Goal: Transaction & Acquisition: Purchase product/service

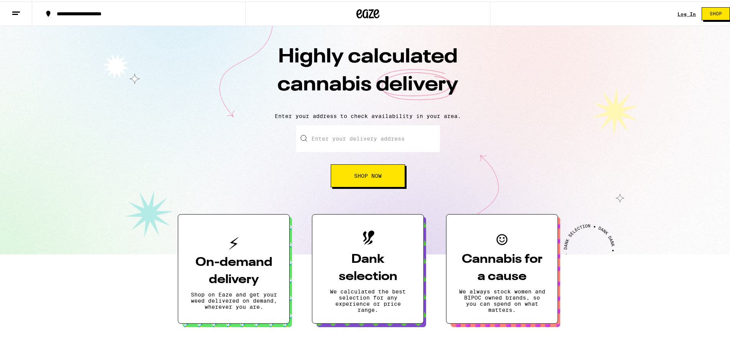
drag, startPoint x: 0, startPoint y: 0, endPoint x: 334, endPoint y: 138, distance: 361.3
click at [334, 138] on input "Enter your delivery address" at bounding box center [368, 137] width 144 height 27
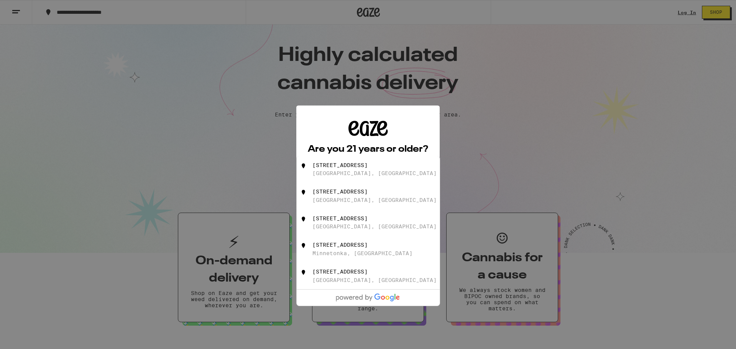
click at [352, 175] on div "[GEOGRAPHIC_DATA], [GEOGRAPHIC_DATA]" at bounding box center [374, 173] width 124 height 6
type input "[STREET_ADDRESS]"
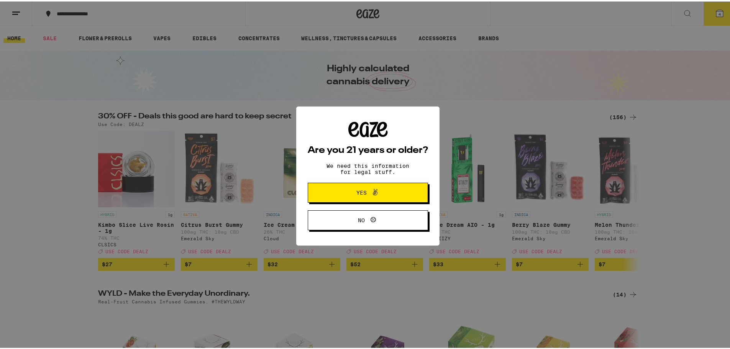
click at [351, 190] on span "Yes" at bounding box center [368, 191] width 58 height 10
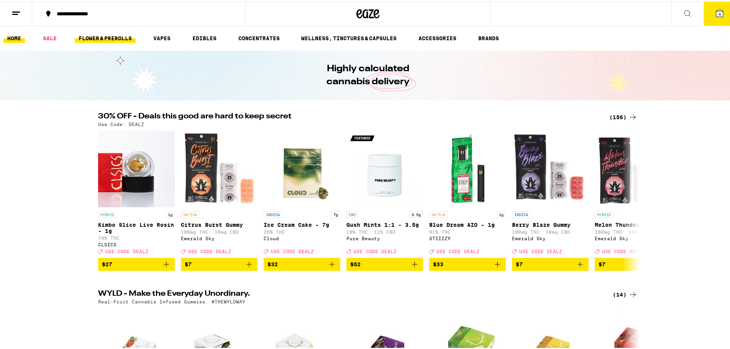
click at [112, 37] on link "FLOWER & PREROLLS" at bounding box center [105, 36] width 61 height 9
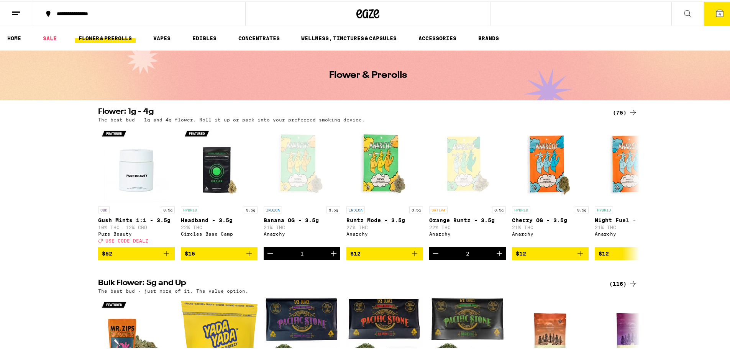
click at [620, 113] on div "(75)" at bounding box center [625, 111] width 25 height 9
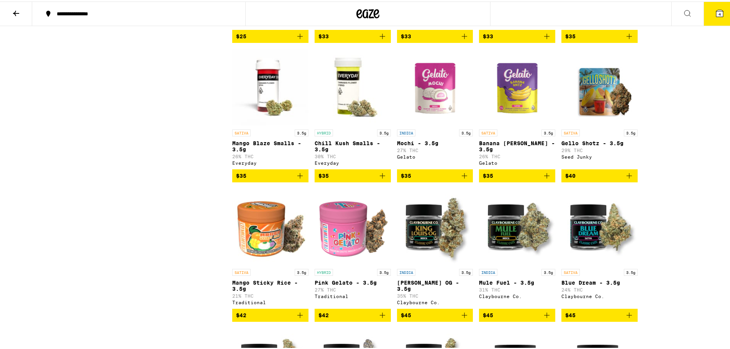
scroll to position [766, 0]
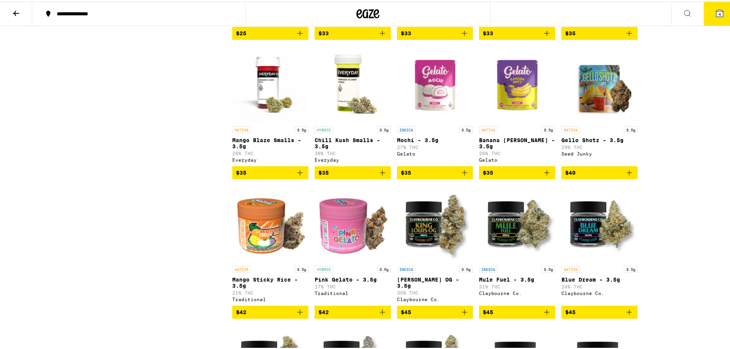
click at [625, 176] on icon "Add to bag" at bounding box center [629, 171] width 9 height 9
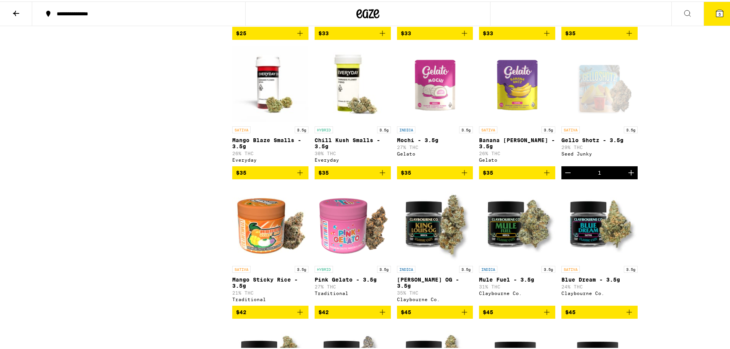
click at [546, 176] on icon "Add to bag" at bounding box center [546, 171] width 9 height 9
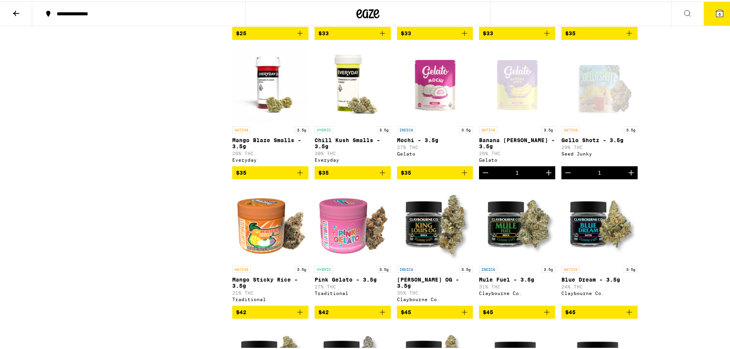
click at [464, 176] on icon "Add to bag" at bounding box center [464, 171] width 9 height 9
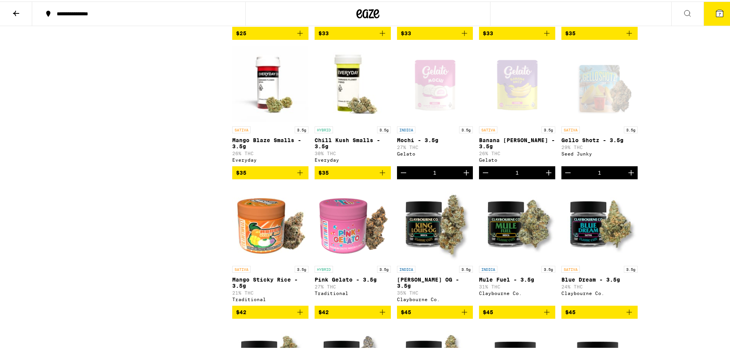
click at [296, 176] on icon "Add to bag" at bounding box center [299, 171] width 9 height 9
click at [379, 176] on icon "Add to bag" at bounding box center [382, 171] width 9 height 9
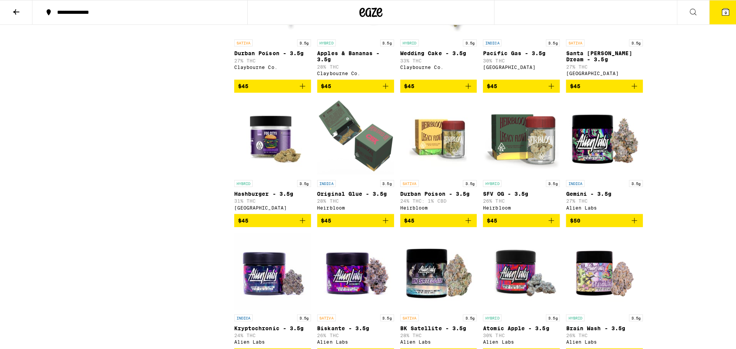
scroll to position [1149, 0]
